Goal: Information Seeking & Learning: Find specific fact

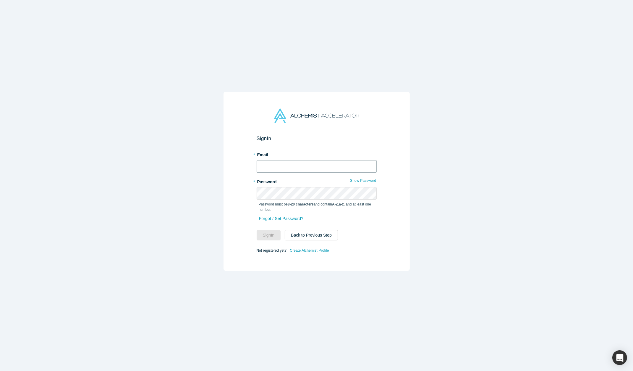
type input "[EMAIL_ADDRESS]"
click at [269, 237] on button "Sign In" at bounding box center [269, 235] width 24 height 10
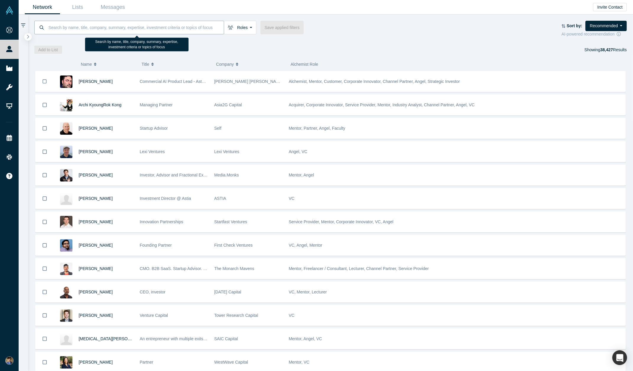
click at [179, 28] on input at bounding box center [136, 27] width 176 height 14
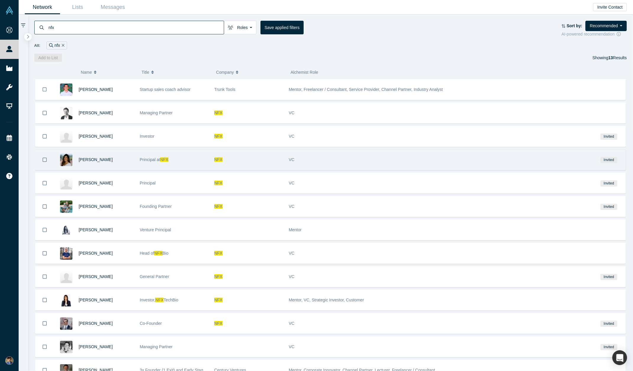
type input "nfx"
click at [183, 153] on div "Principal at NFX" at bounding box center [174, 159] width 68 height 20
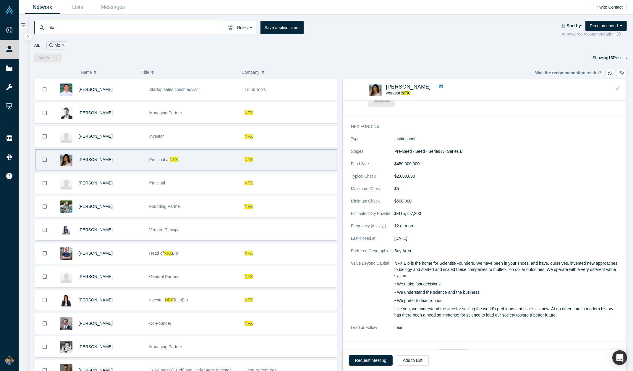
scroll to position [113, 0]
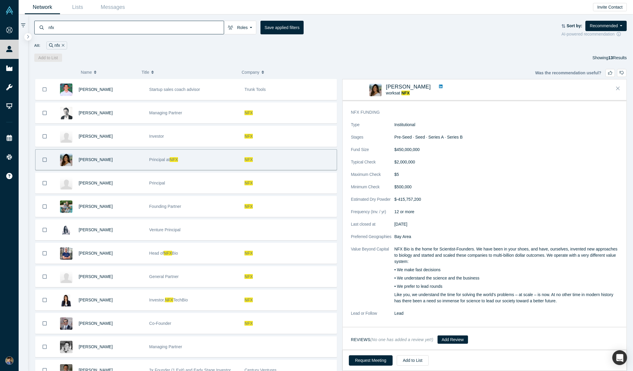
click at [407, 245] on dl "Type Institutional Stages Pre-Seed · Seed · Series A · Series B Fund Size $450,…" at bounding box center [484, 222] width 267 height 201
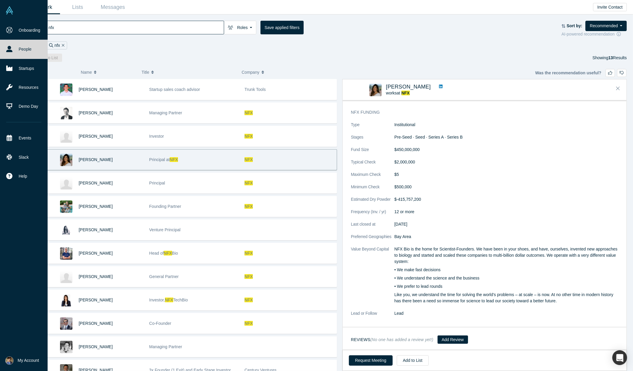
scroll to position [112, 0]
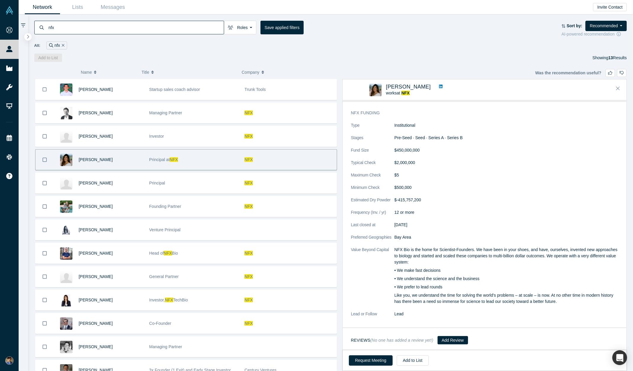
click at [171, 154] on div "Principal at NFX" at bounding box center [193, 159] width 89 height 20
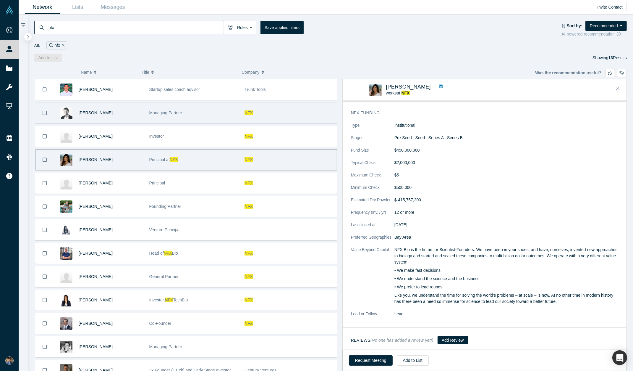
click at [160, 115] on span "Managing Partner" at bounding box center [165, 112] width 33 height 5
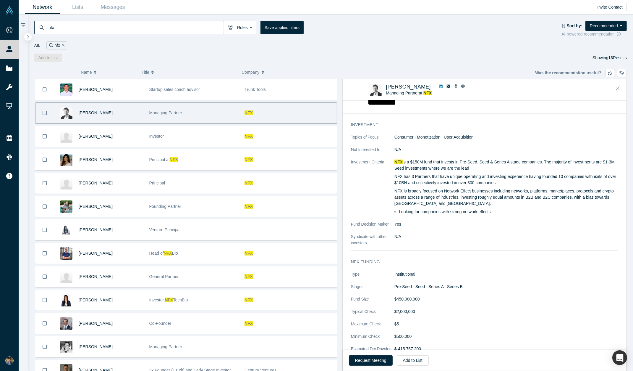
scroll to position [457, 0]
click at [418, 206] on div "NFX is a $150M fund that invests in Pre-Seed, Seed & Series A stage companies. …" at bounding box center [507, 186] width 224 height 56
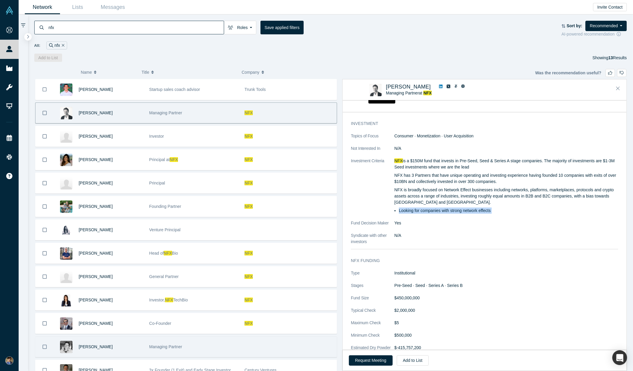
copy dl "Looking for companies with strong network effects"
